Goal: Register for event/course

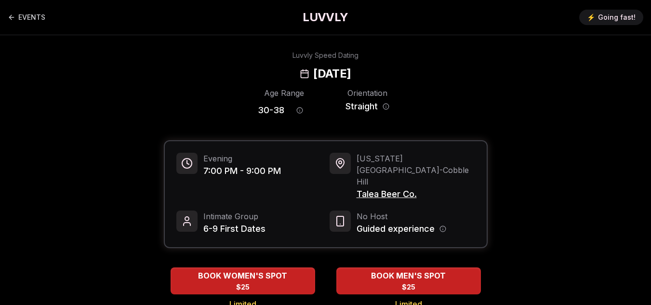
click at [214, 57] on div "Luvvly Speed Dating [DATE]" at bounding box center [325, 66] width 635 height 31
